Goal: Book appointment/travel/reservation

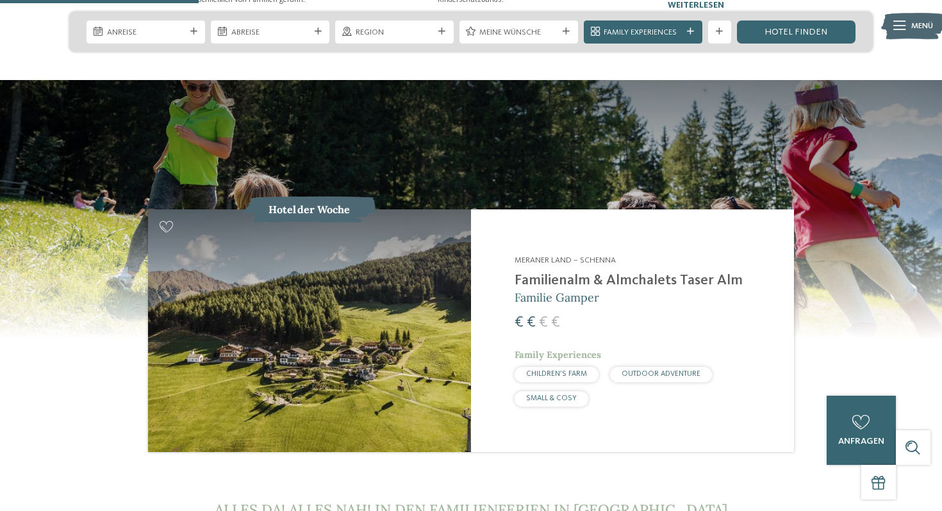
scroll to position [1133, 0]
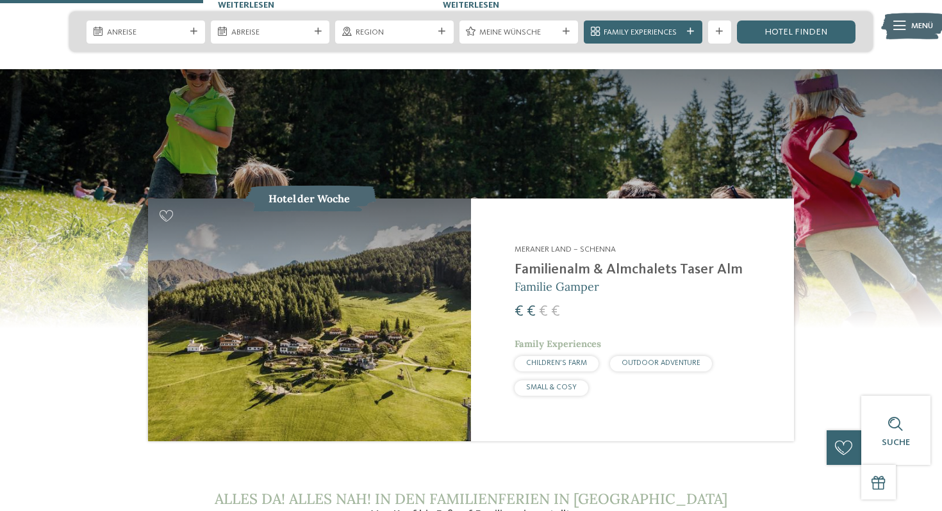
drag, startPoint x: 746, startPoint y: 229, endPoint x: 634, endPoint y: 224, distance: 111.6
click at [634, 261] on h2 "Familienalm & Almchalets Taser Alm" at bounding box center [647, 269] width 265 height 17
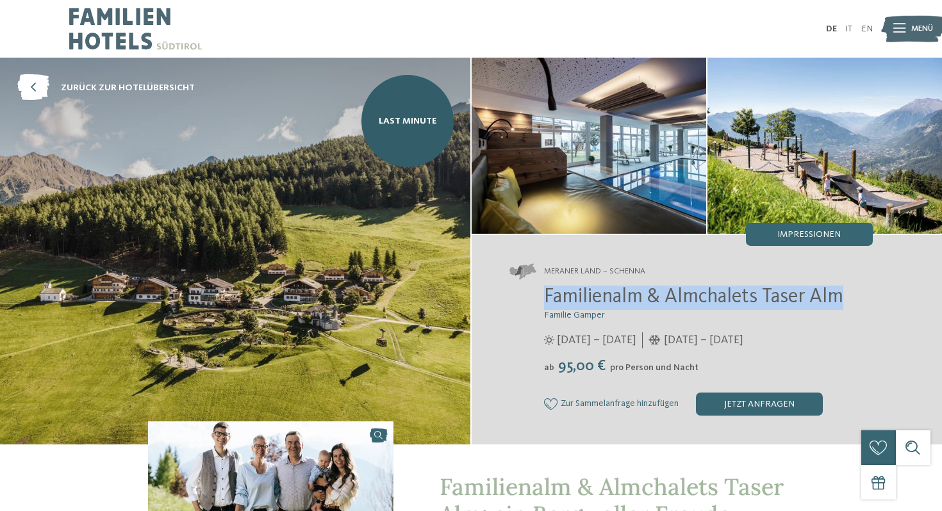
drag, startPoint x: 845, startPoint y: 299, endPoint x: 536, endPoint y: 290, distance: 308.4
click at [536, 290] on div "Familienalm & Almchalets Taser Alm Familie Gamper [DATE] – [DATE] ab" at bounding box center [690, 351] width 363 height 130
copy span "Familienalm & Almchalets Taser Alm"
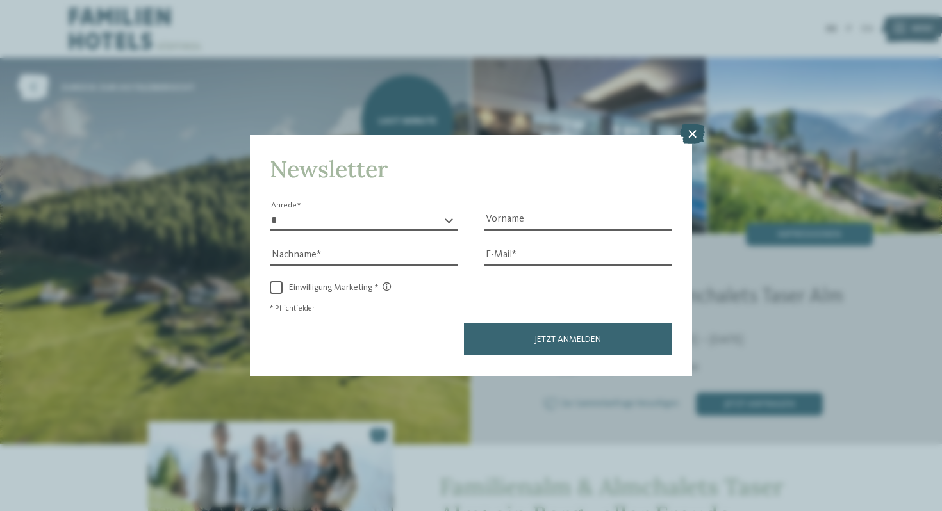
click at [695, 131] on icon at bounding box center [692, 134] width 25 height 21
